Goal: Information Seeking & Learning: Learn about a topic

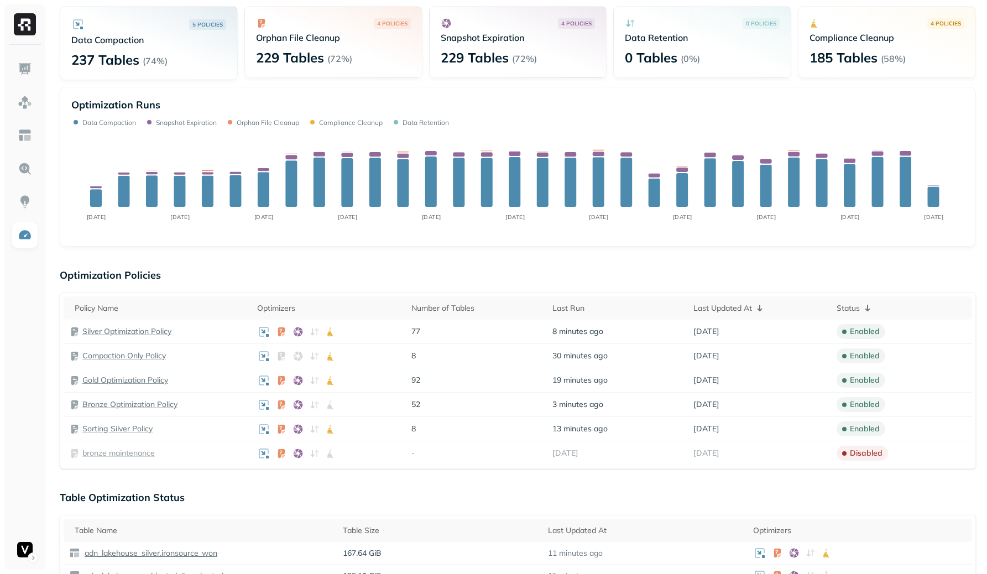
scroll to position [128, 0]
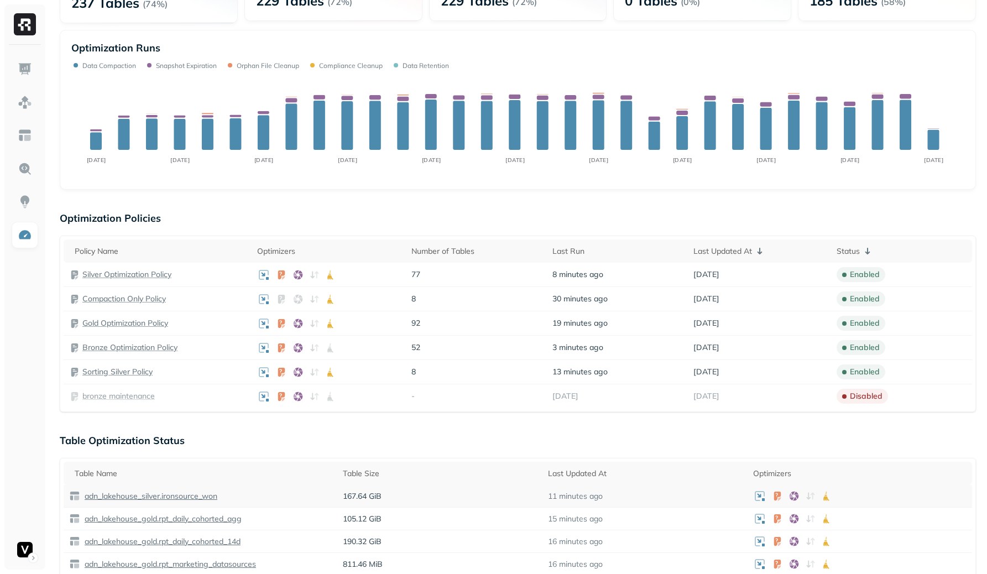
click at [127, 496] on p "adn_lakehouse_silver.ironsource_won" at bounding box center [149, 496] width 135 height 11
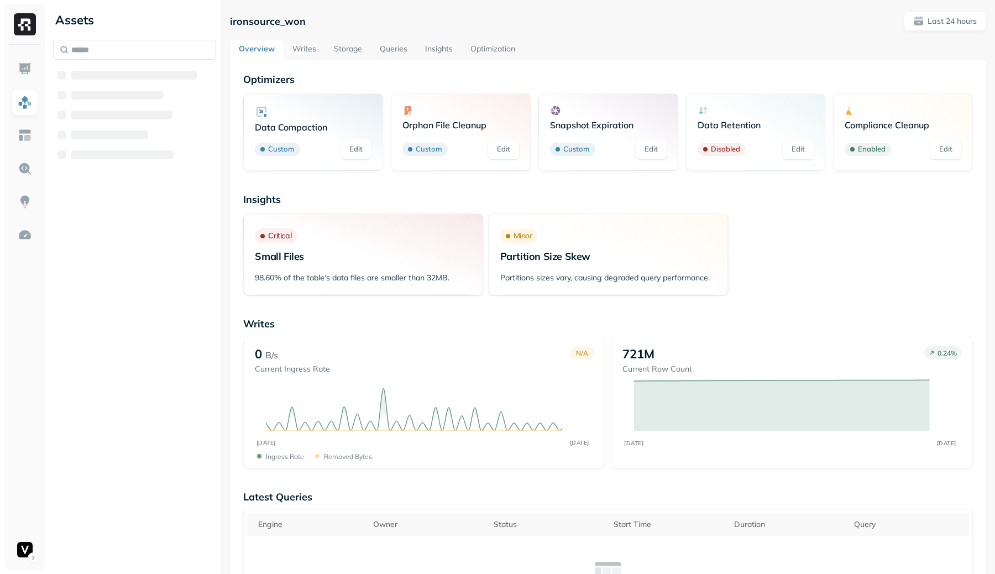
click at [504, 45] on link "Optimization" at bounding box center [492, 50] width 62 height 20
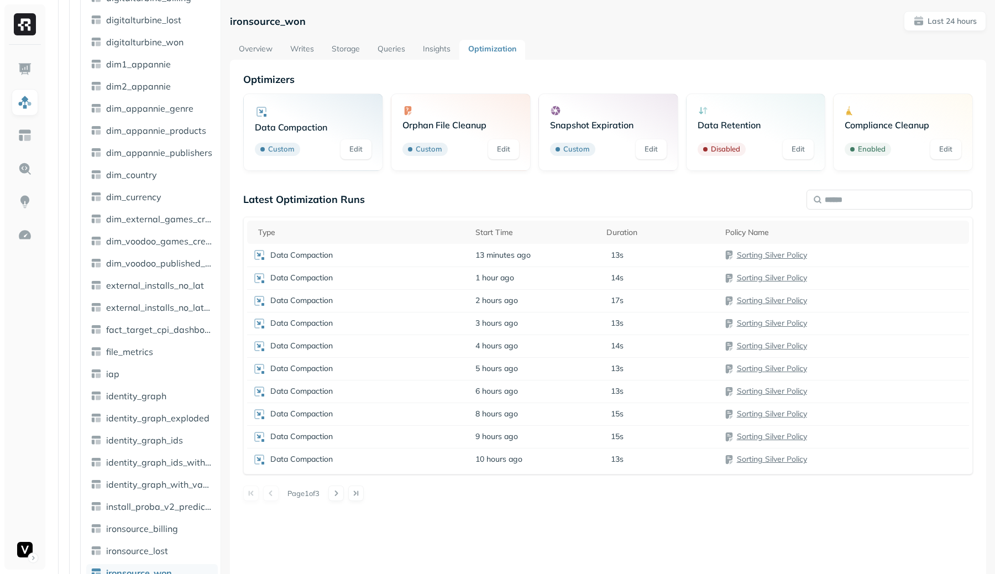
scroll to position [1099, 0]
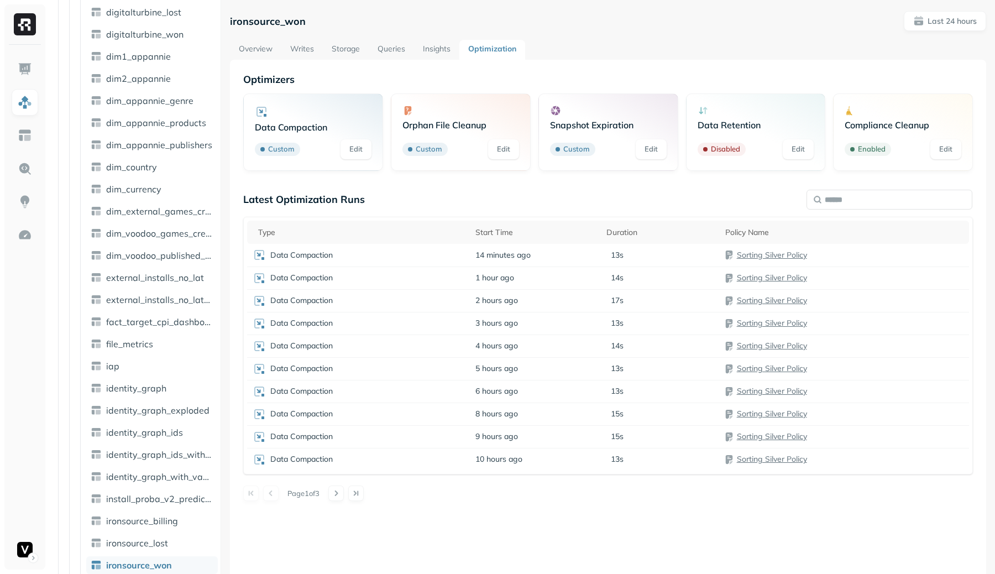
click at [259, 48] on link "Overview" at bounding box center [255, 50] width 51 height 20
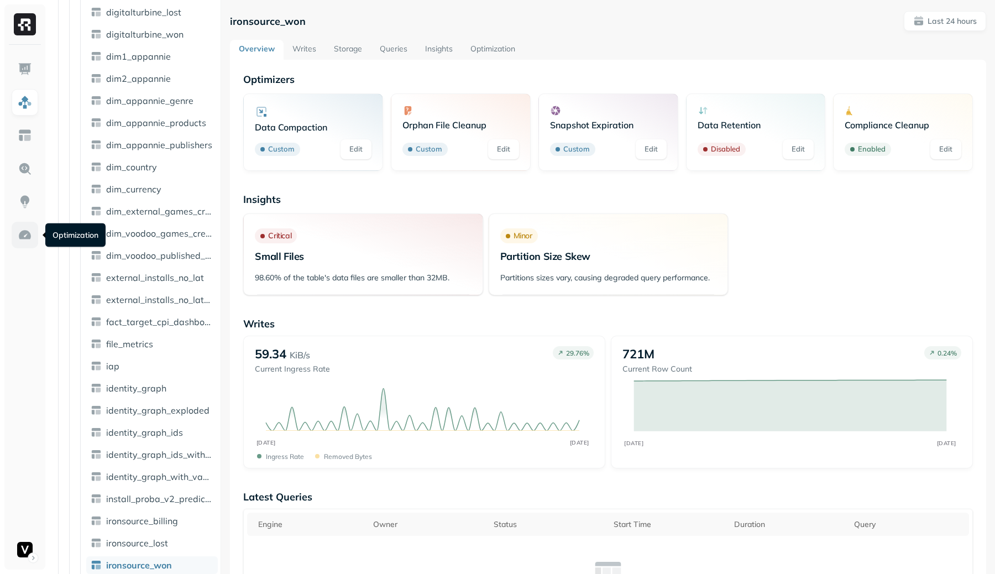
click at [28, 227] on link at bounding box center [25, 235] width 27 height 27
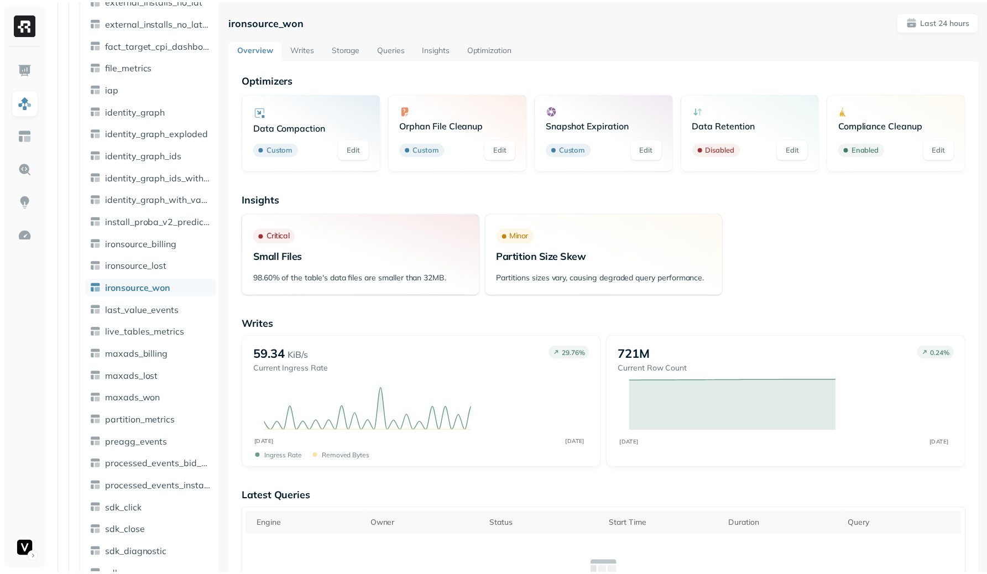
scroll to position [1377, 0]
